Goal: Task Accomplishment & Management: Use online tool/utility

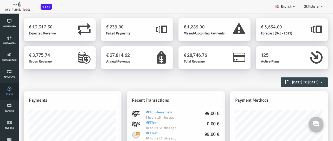
click at [9, 91] on link "Plans" at bounding box center [10, 91] width 16 height 17
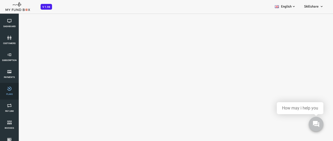
select select "100"
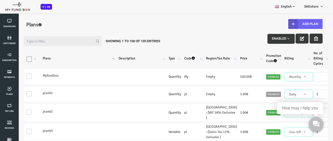
click at [291, 24] on button "Add Plan" at bounding box center [292, 24] width 34 height 10
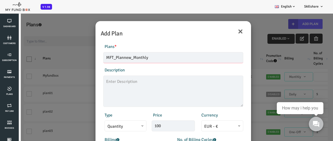
type input "MFT_Plannew_Monthly"
type textarea "MFT_Plan5_description"
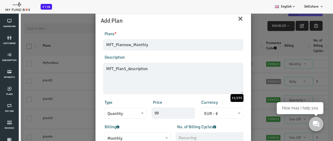
click at [123, 136] on span "Monthly" at bounding box center [124, 138] width 60 height 6
type input "99.00"
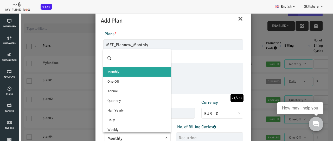
select select "4"
type input "1"
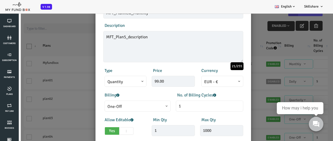
scroll to position [115, 0]
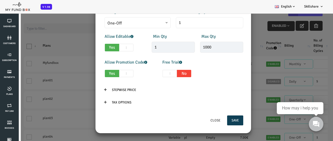
click at [221, 120] on button "Save" at bounding box center [222, 120] width 16 height 10
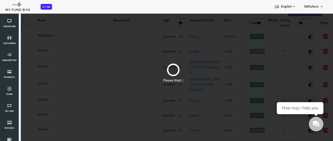
scroll to position [0, 0]
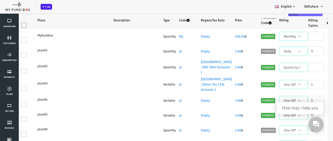
select select "100"
